Goal: Transaction & Acquisition: Purchase product/service

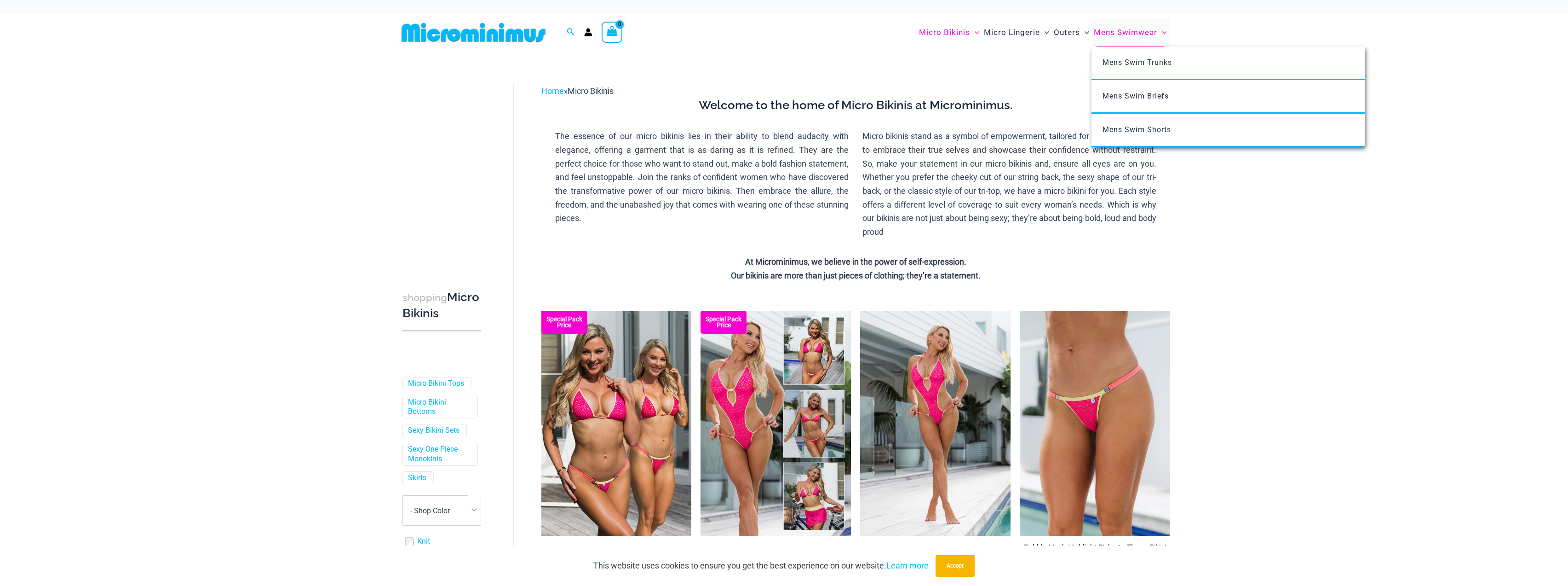
click at [1130, 35] on span "Mens Swimwear" at bounding box center [1125, 32] width 63 height 24
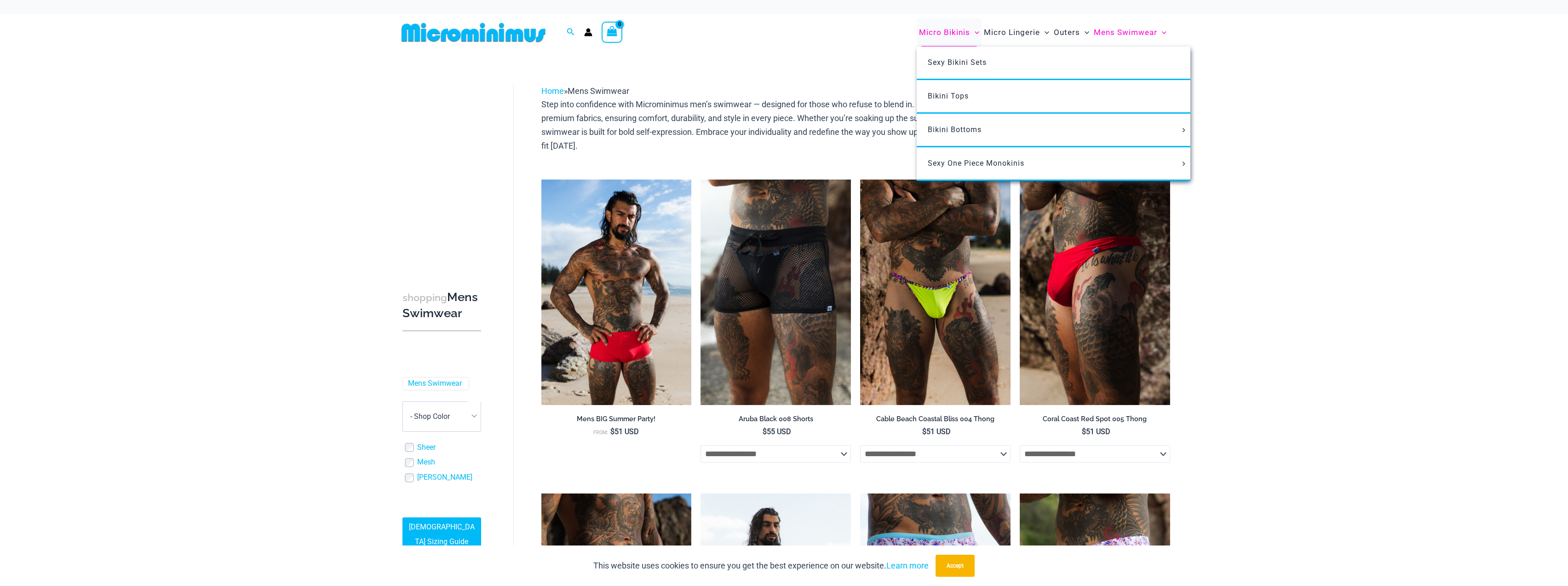
click at [948, 34] on span "Micro Bikinis" at bounding box center [945, 32] width 51 height 24
